Goal: Register for event/course

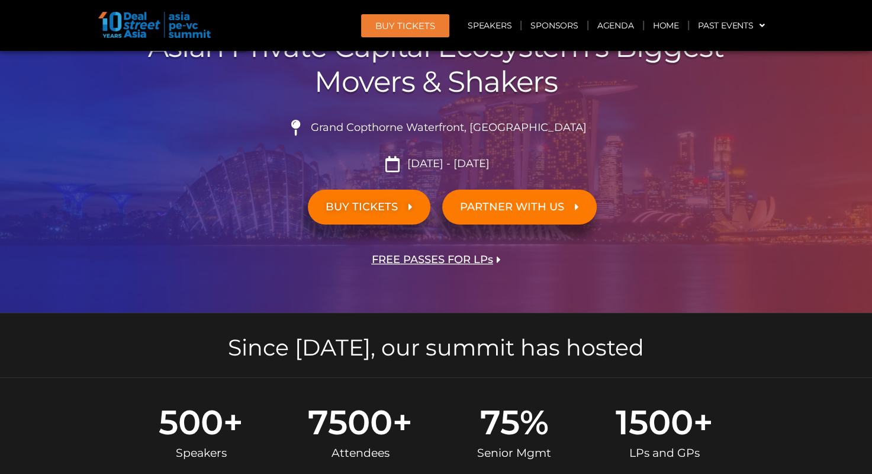
scroll to position [118, 0]
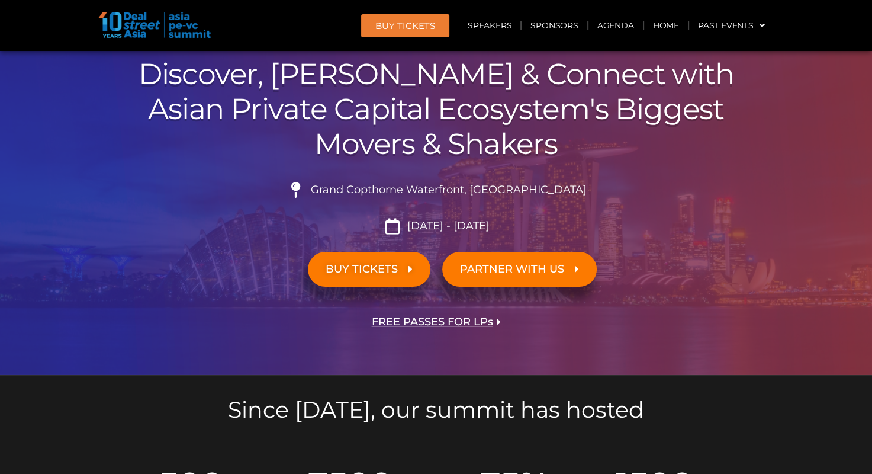
click at [393, 269] on span "BUY TICKETS" at bounding box center [362, 268] width 72 height 11
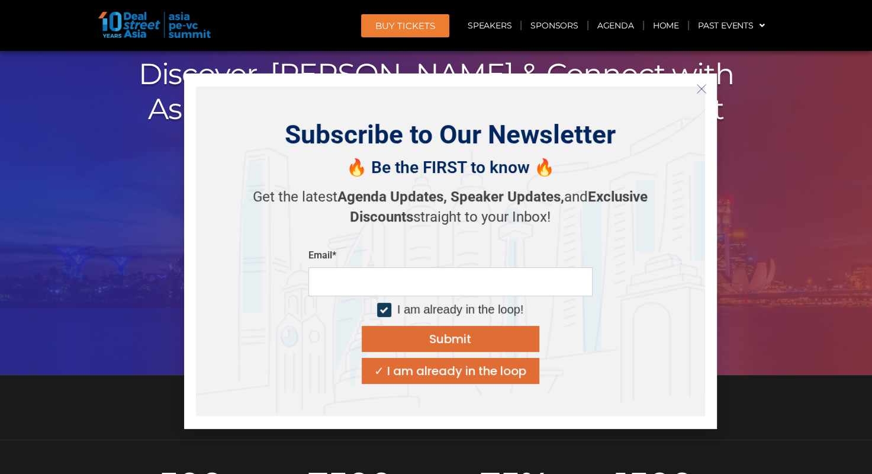
click at [358, 286] on input "email" at bounding box center [450, 281] width 284 height 29
type input "**********"
click at [395, 336] on button "Submit" at bounding box center [451, 339] width 178 height 26
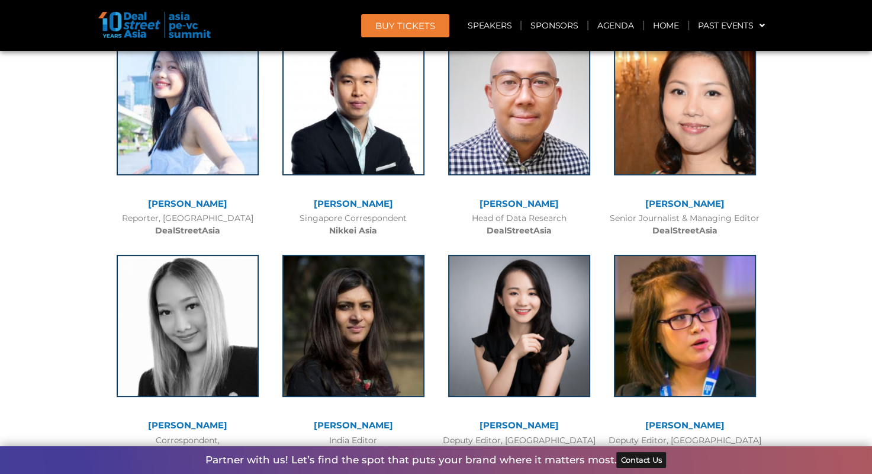
scroll to position [8939, 0]
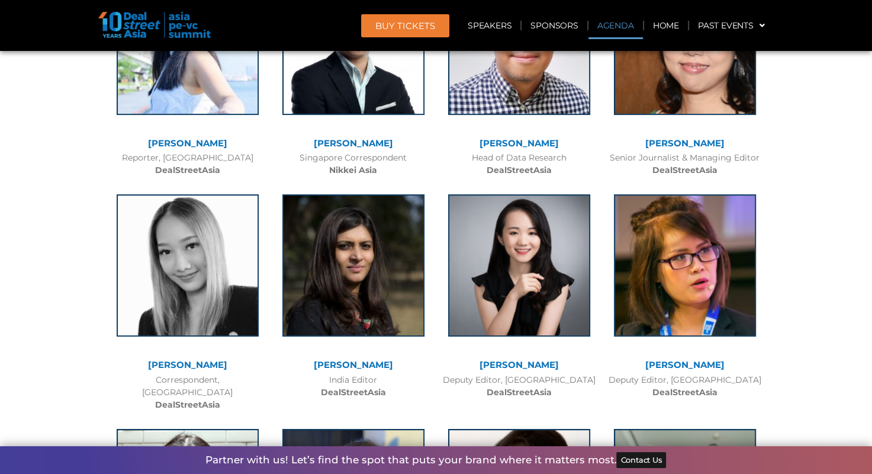
click at [623, 28] on link "Agenda" at bounding box center [615, 25] width 54 height 27
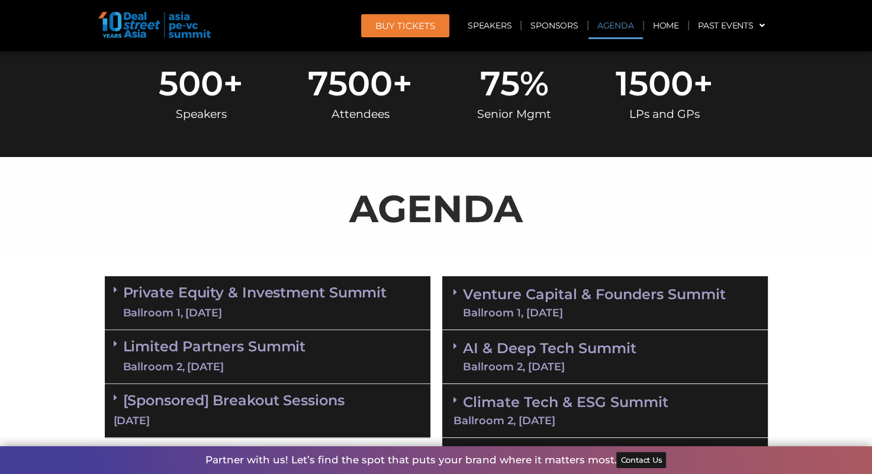
scroll to position [511, 0]
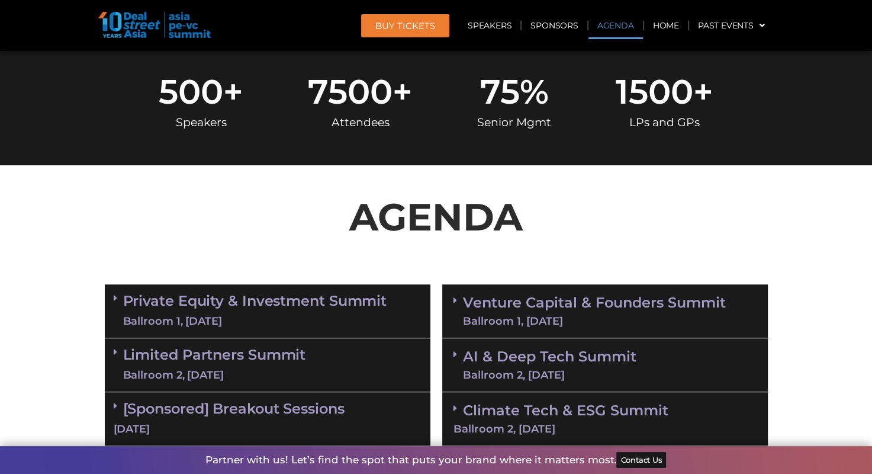
click at [393, 21] on span "BUY Tickets" at bounding box center [405, 25] width 60 height 9
click at [408, 30] on span "BUY Tickets" at bounding box center [405, 25] width 60 height 9
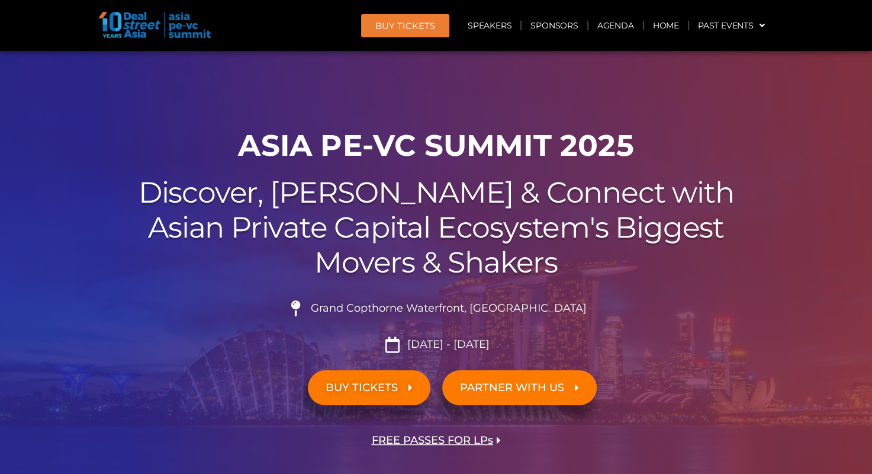
click at [360, 391] on span "BUY TICKETS" at bounding box center [362, 387] width 72 height 11
click at [402, 388] on span "BUY TICKETS" at bounding box center [369, 387] width 87 height 11
click at [391, 387] on span "BUY TICKETS" at bounding box center [362, 387] width 72 height 11
click at [404, 385] on span "BUY TICKETS" at bounding box center [369, 387] width 87 height 11
click at [384, 385] on span "BUY TICKETS" at bounding box center [362, 387] width 72 height 11
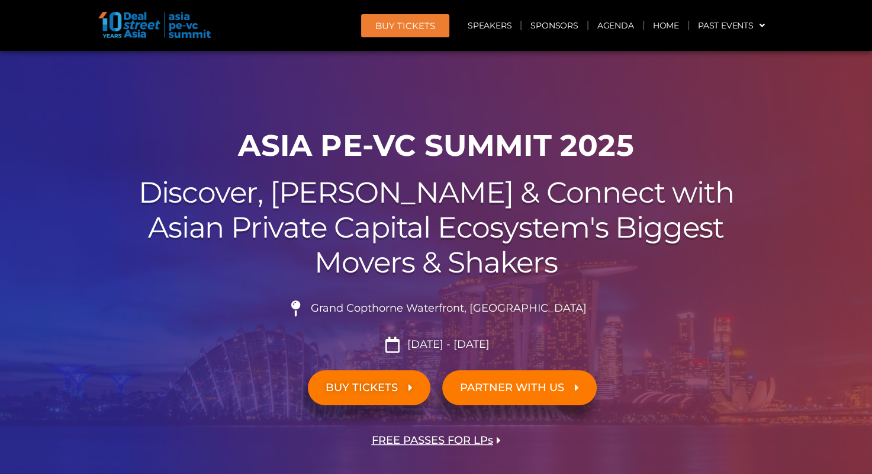
click at [384, 385] on span "BUY TICKETS" at bounding box center [362, 387] width 72 height 11
click at [386, 387] on span "BUY TICKETS" at bounding box center [362, 387] width 72 height 11
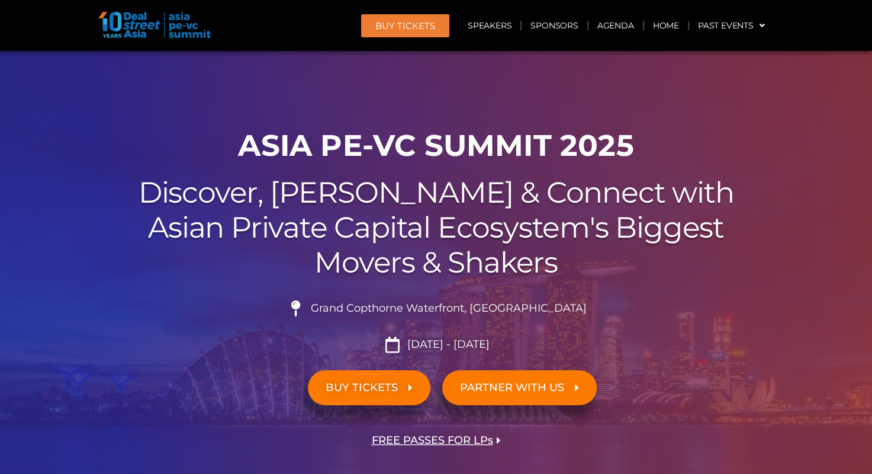
click at [386, 387] on span "BUY TICKETS" at bounding box center [362, 387] width 72 height 11
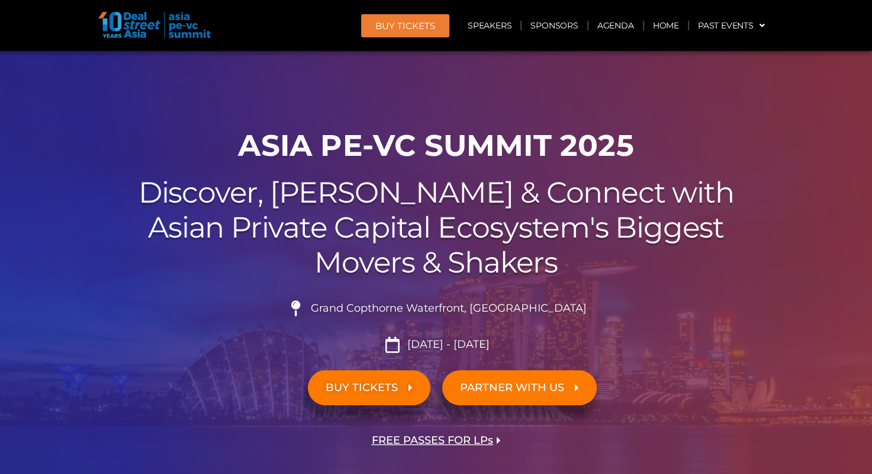
click at [386, 387] on span "BUY TICKETS" at bounding box center [362, 387] width 72 height 11
click at [362, 388] on span "BUY TICKETS" at bounding box center [362, 387] width 72 height 11
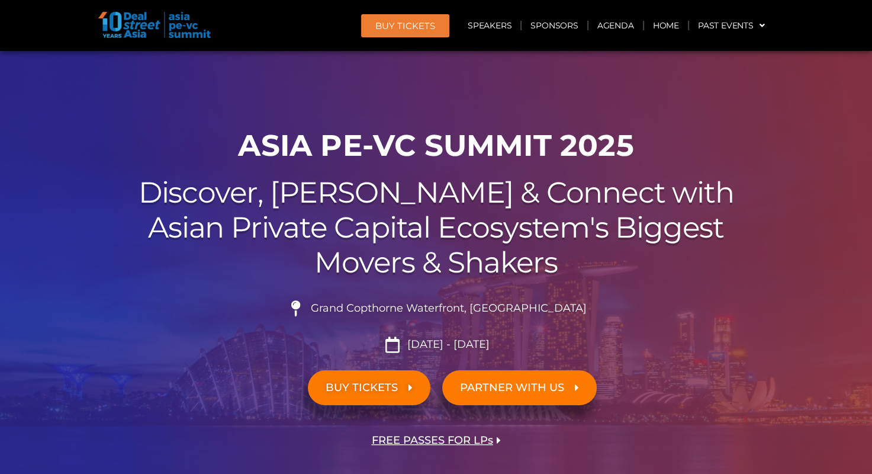
click at [362, 388] on span "BUY TICKETS" at bounding box center [362, 387] width 72 height 11
click at [388, 388] on span "BUY TICKETS" at bounding box center [362, 387] width 72 height 11
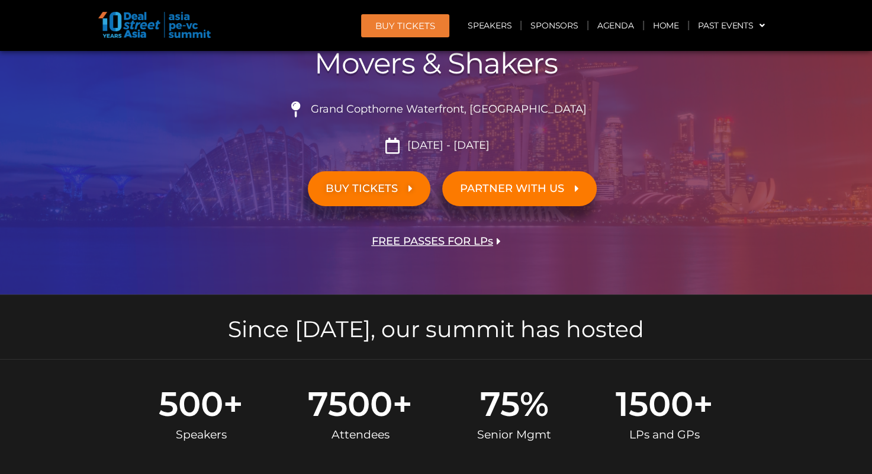
scroll to position [178, 0]
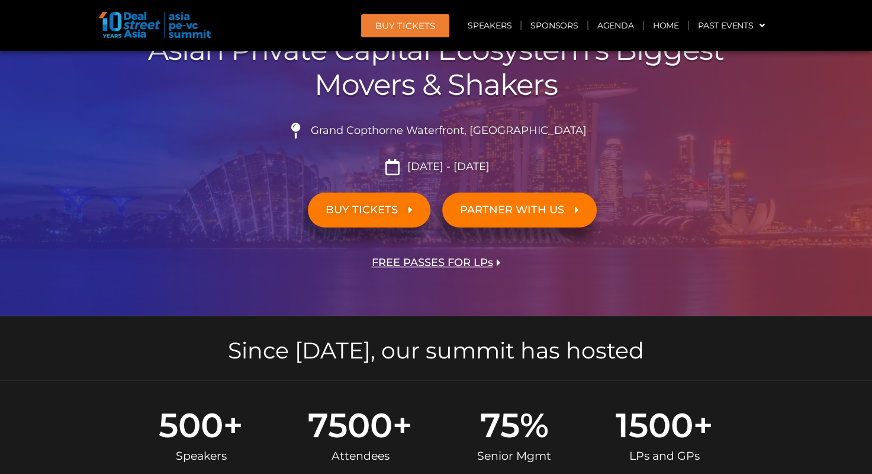
click at [371, 214] on span "BUY TICKETS" at bounding box center [362, 209] width 72 height 11
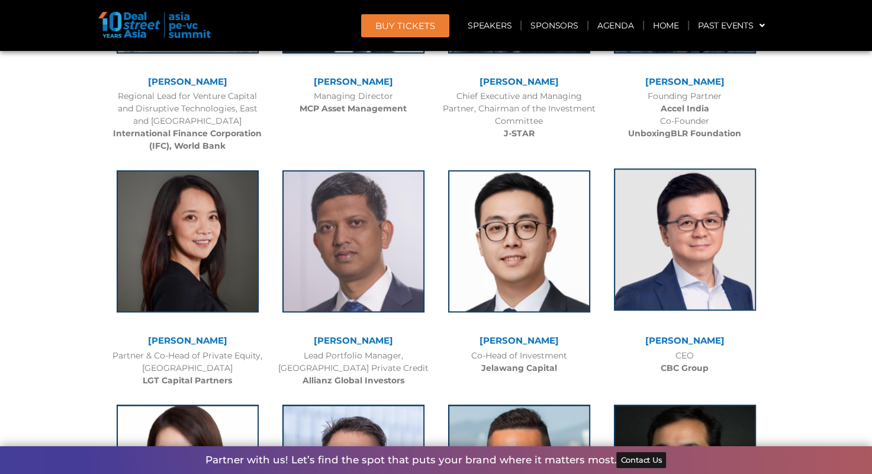
scroll to position [1894, 0]
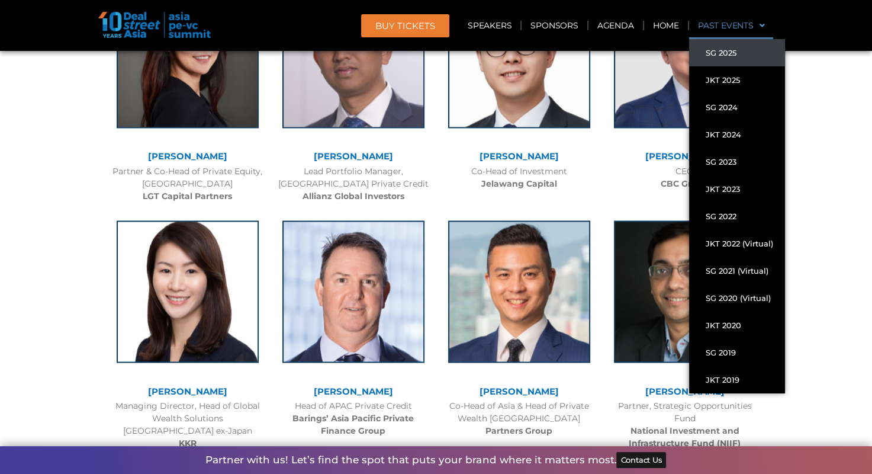
click at [739, 59] on link "SG 2025" at bounding box center [737, 52] width 96 height 27
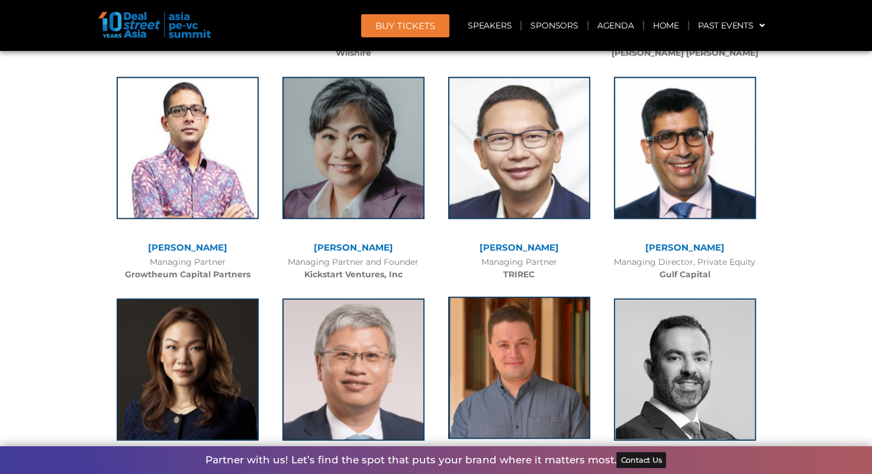
scroll to position [2960, 0]
